Goal: Register for event/course

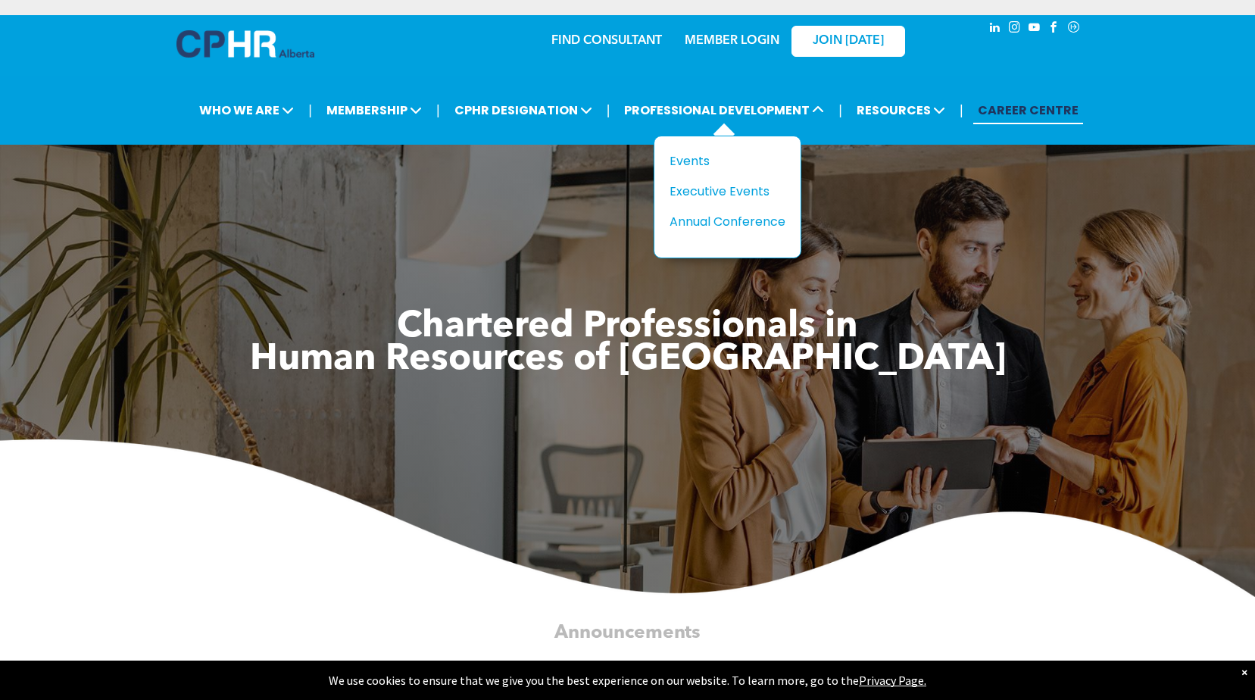
click at [720, 94] on li "PROFESSIONAL DEVELOPMENT Title Events Executive Events Annual Conference" at bounding box center [724, 110] width 217 height 36
click at [691, 164] on div "Events" at bounding box center [722, 161] width 105 height 19
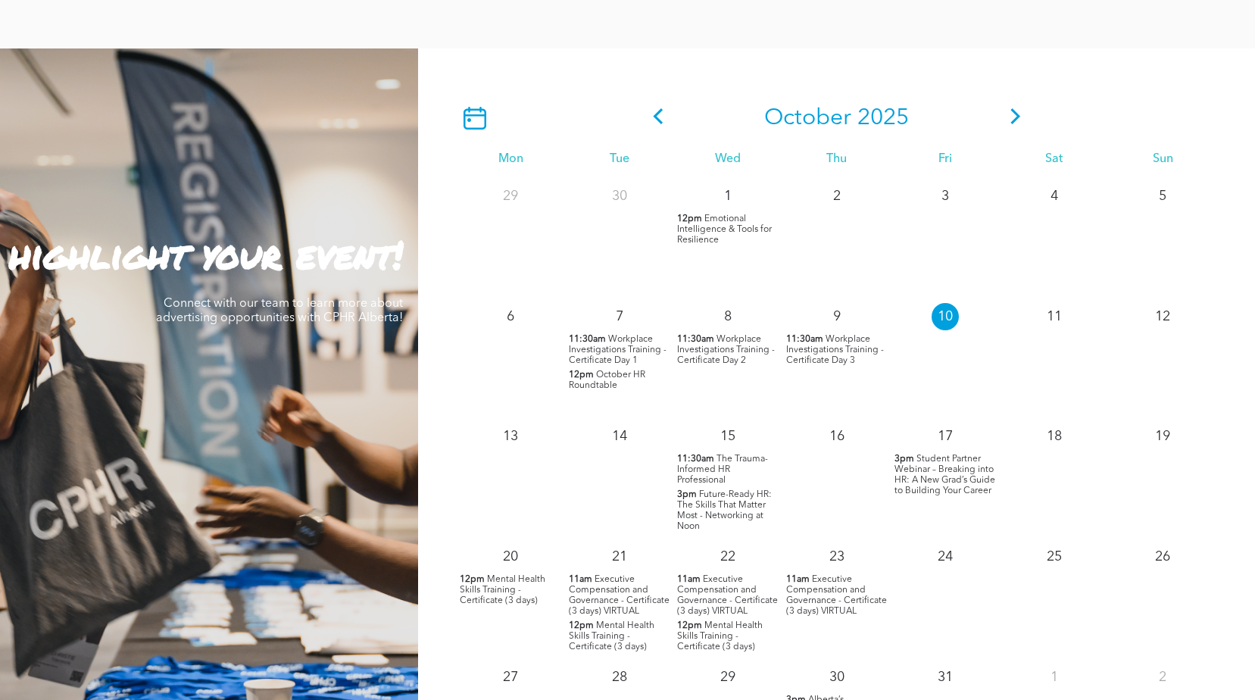
scroll to position [1288, 0]
click at [1013, 117] on icon at bounding box center [1015, 117] width 23 height 16
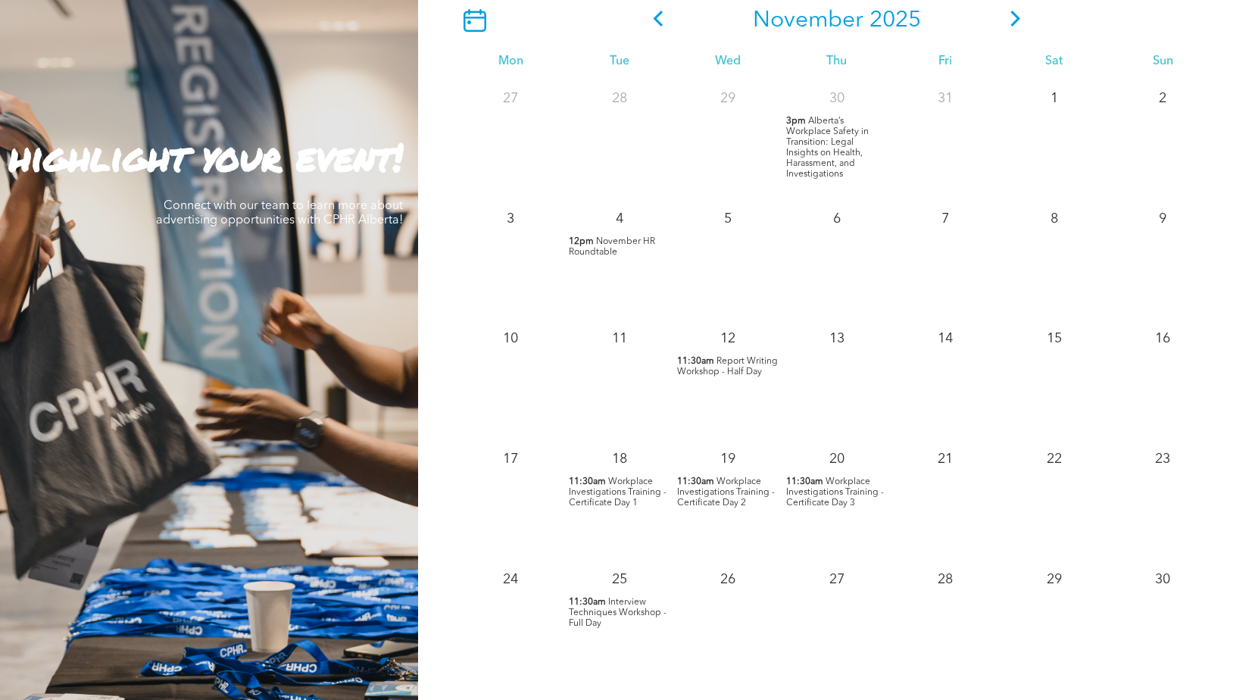
scroll to position [1364, 0]
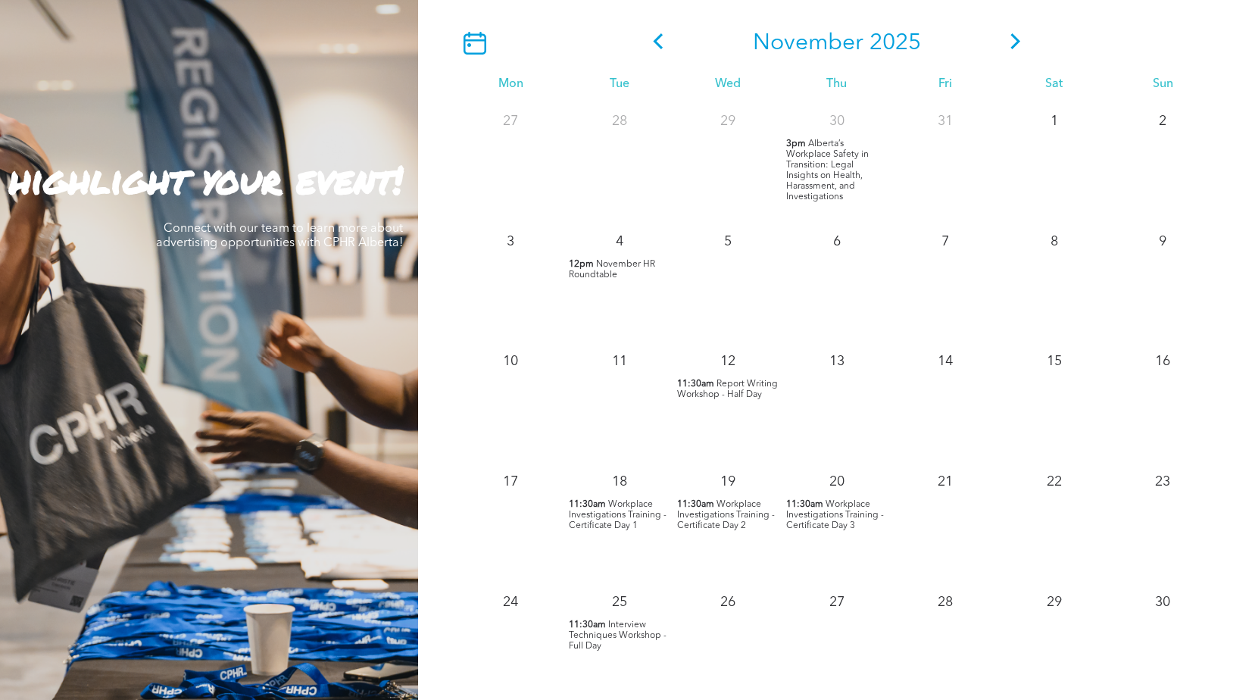
click at [1011, 40] on icon at bounding box center [1015, 41] width 23 height 16
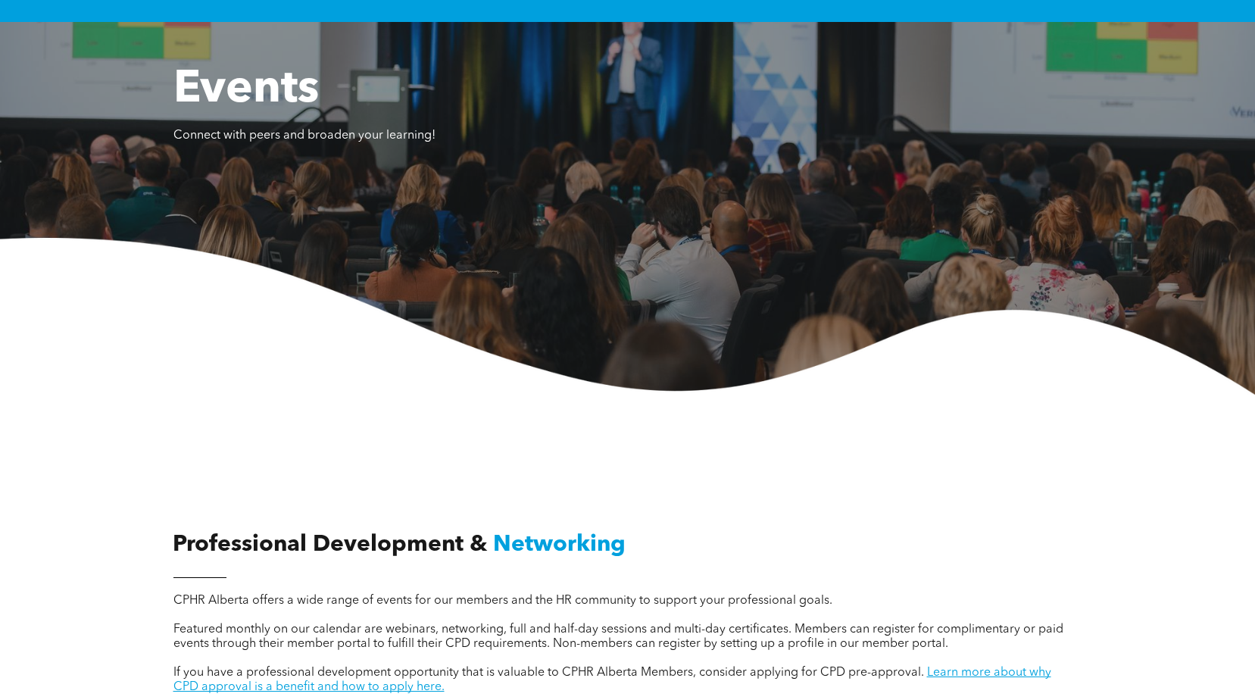
scroll to position [0, 0]
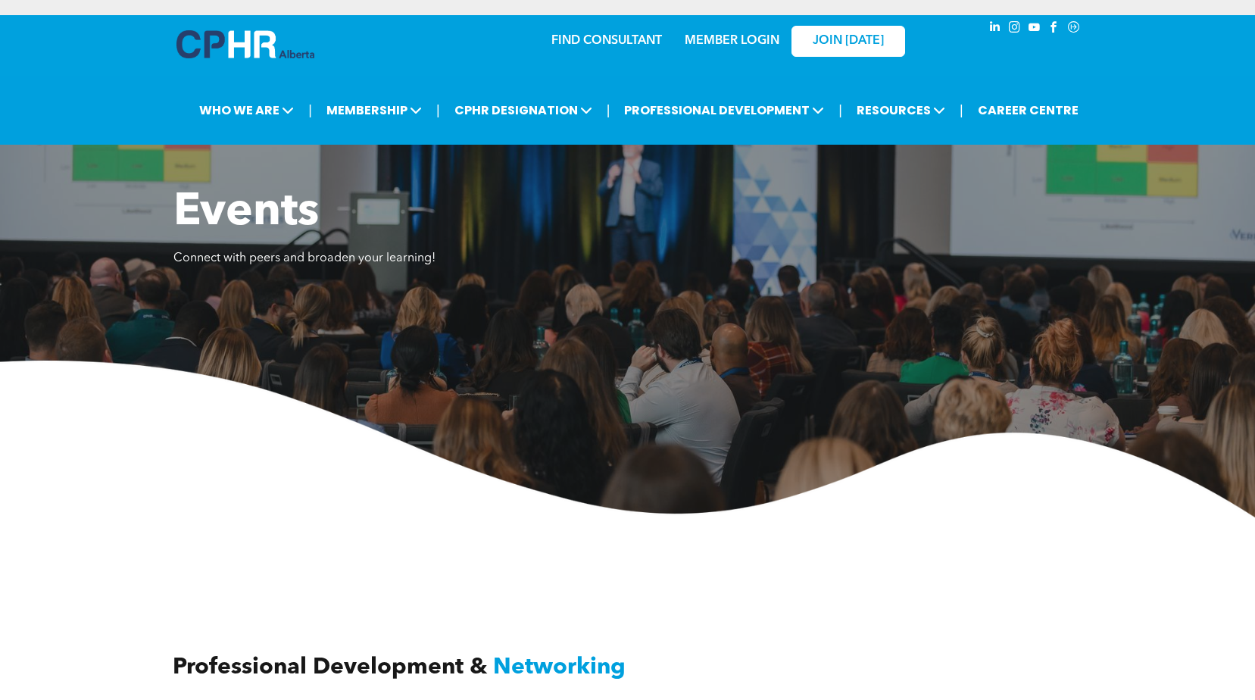
click at [750, 32] on div "MEMBER LOGIN" at bounding box center [732, 36] width 98 height 27
click at [739, 42] on link "MEMBER LOGIN" at bounding box center [732, 41] width 95 height 12
